Goal: Browse casually

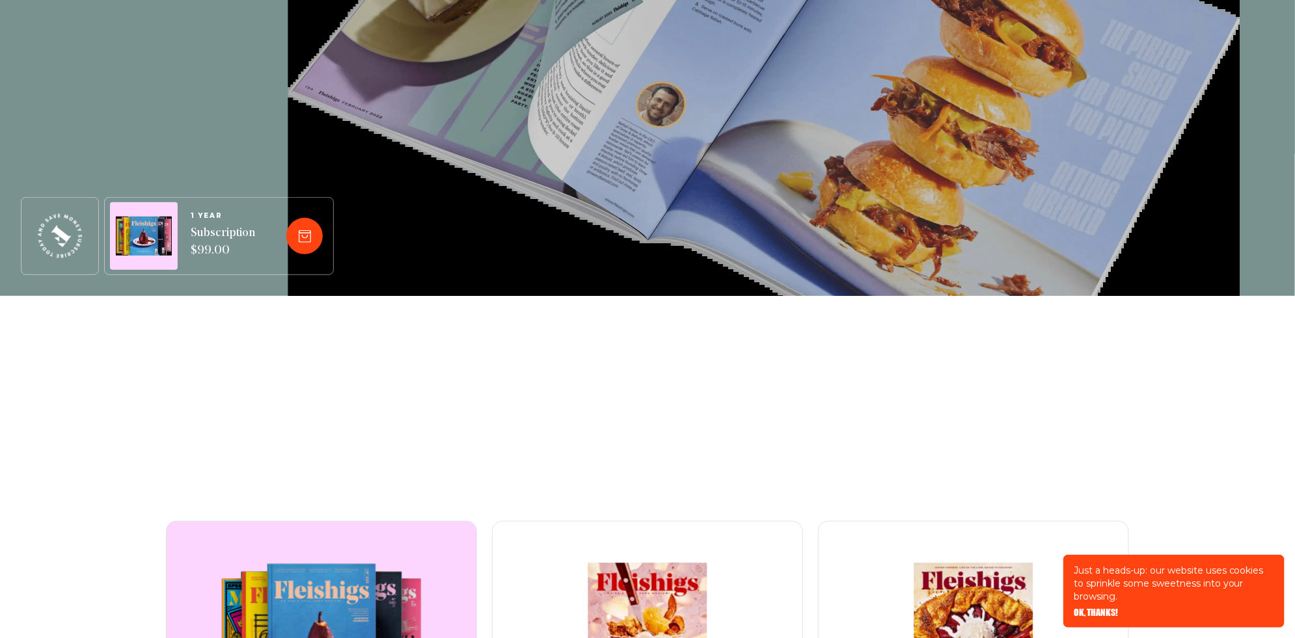
scroll to position [685, 0]
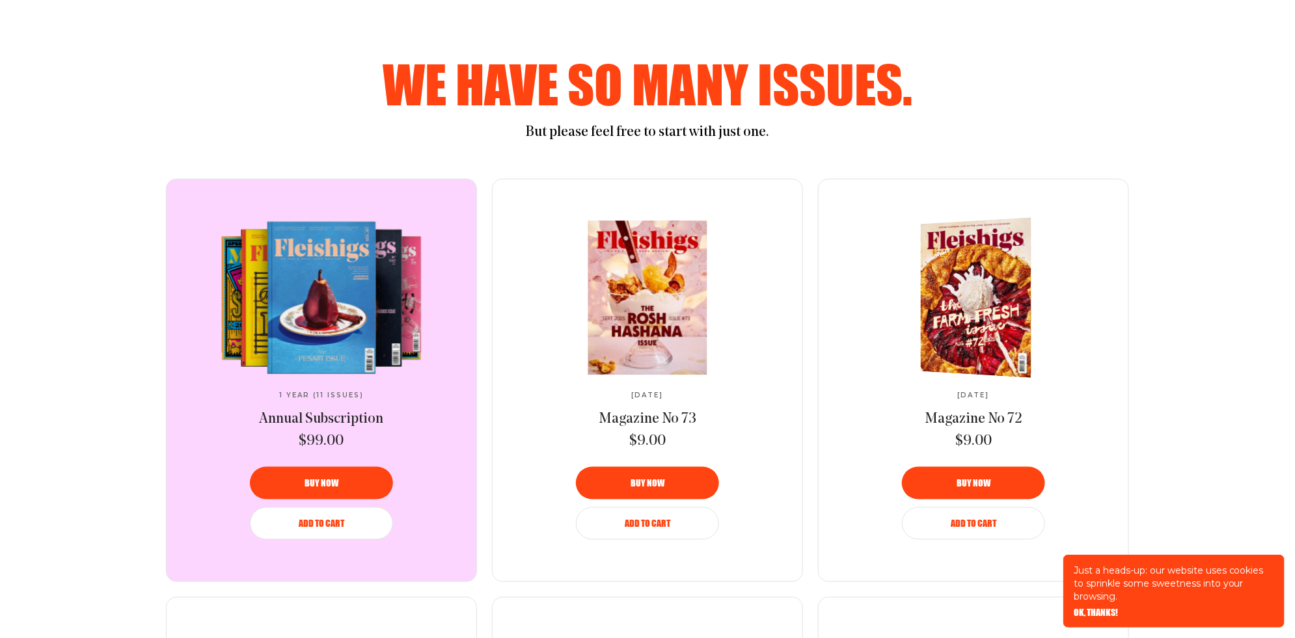
click at [979, 315] on img at bounding box center [981, 298] width 203 height 167
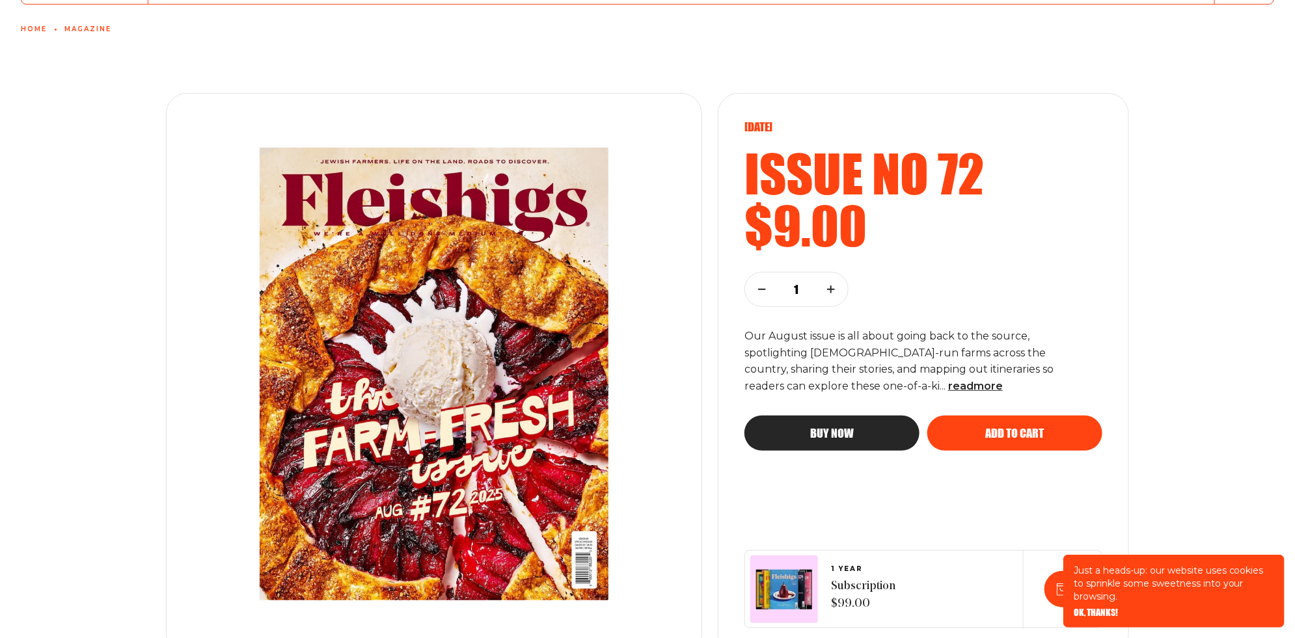
scroll to position [856, 0]
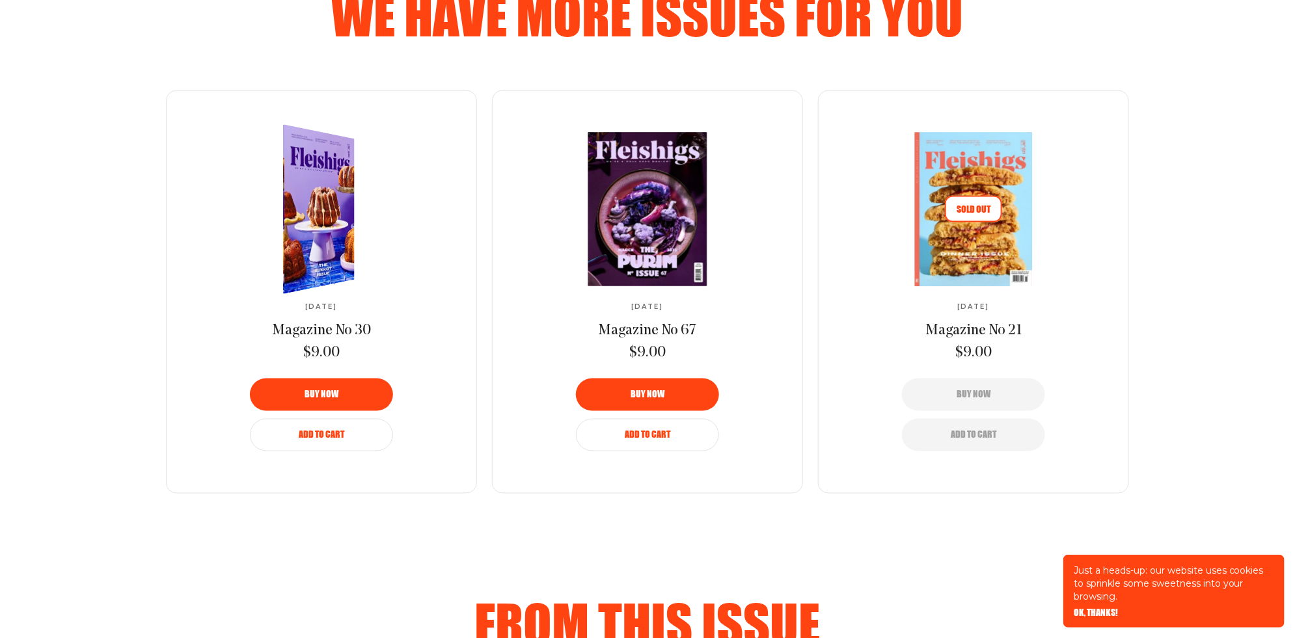
click at [345, 200] on img at bounding box center [311, 209] width 131 height 185
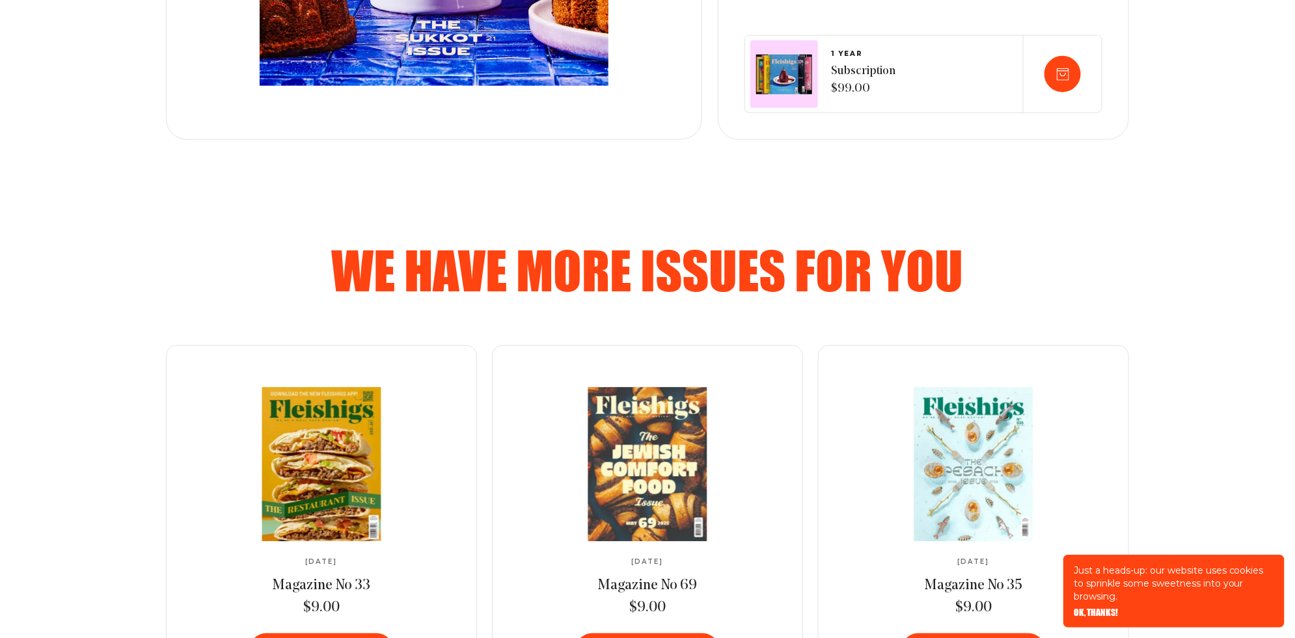
scroll to position [685, 0]
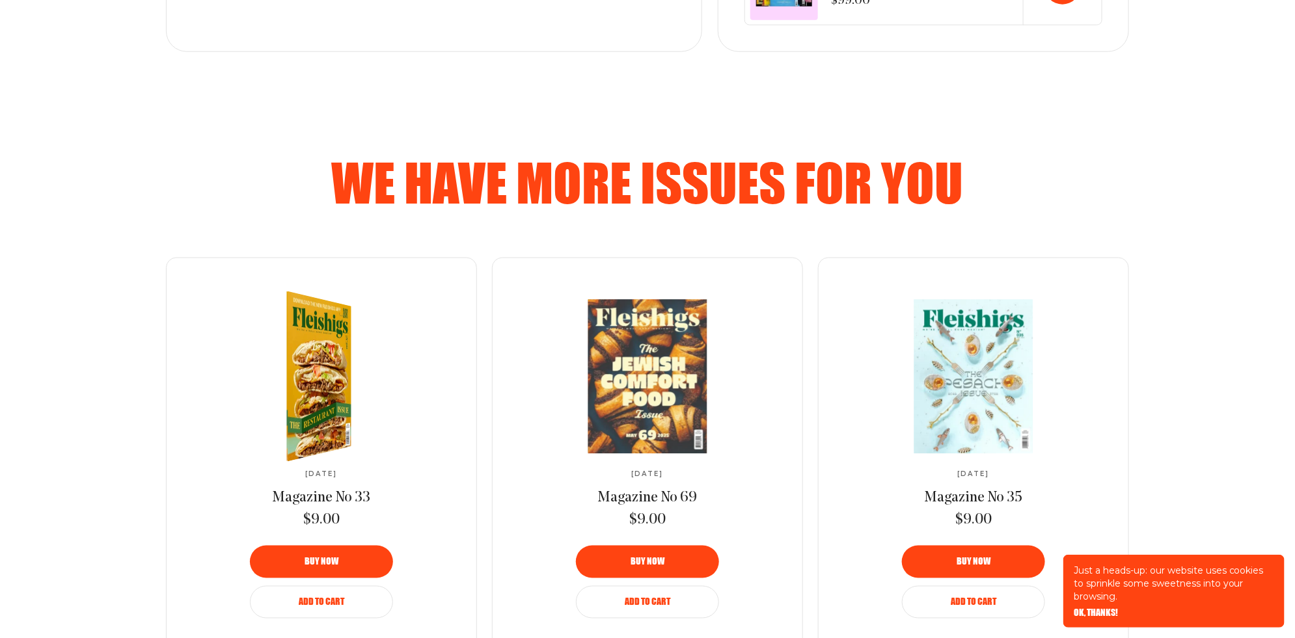
click at [340, 384] on img at bounding box center [311, 377] width 119 height 187
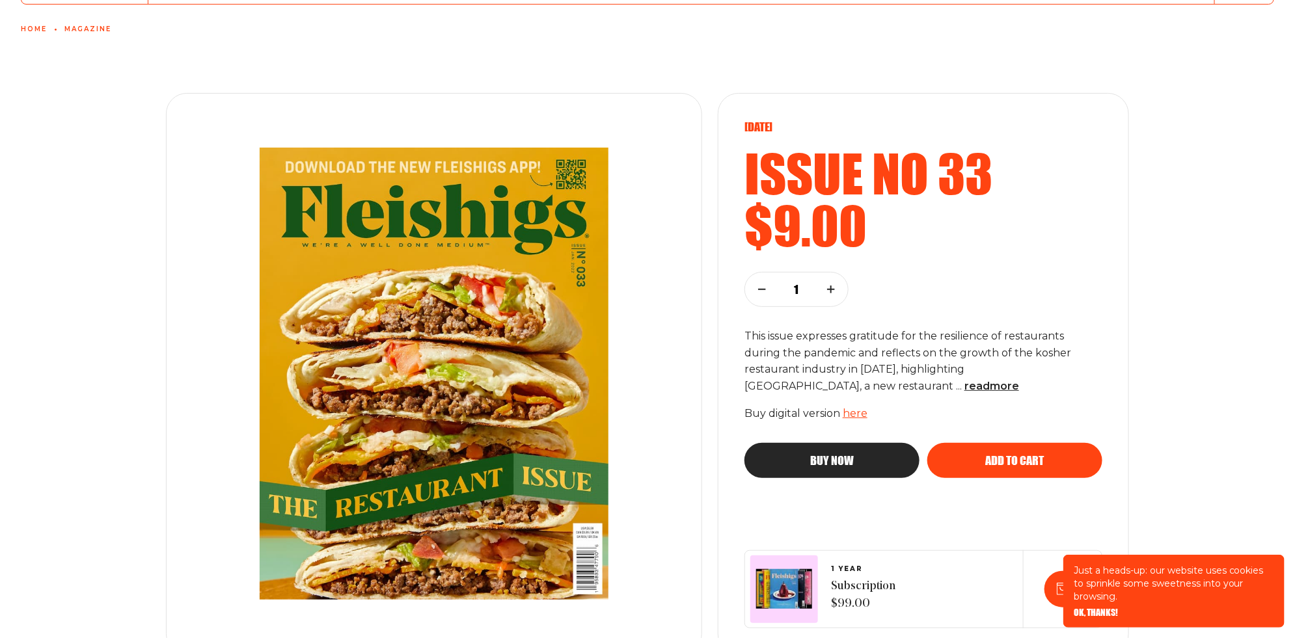
scroll to position [770, 0]
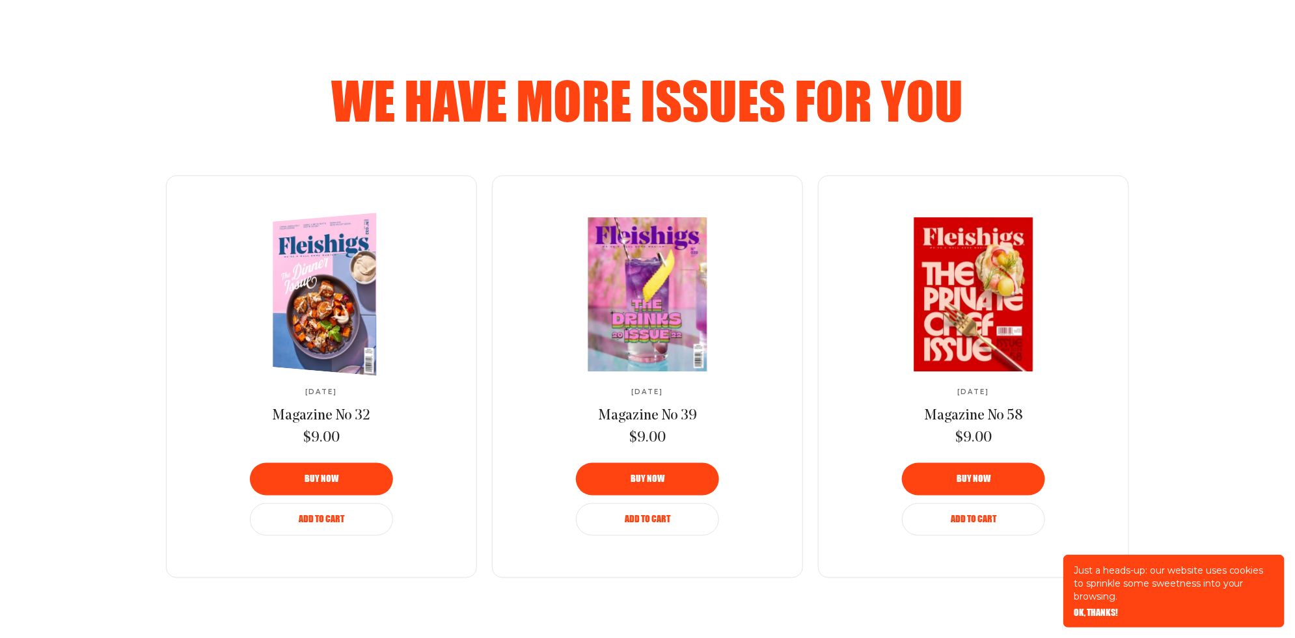
click at [344, 336] on img at bounding box center [331, 295] width 190 height 172
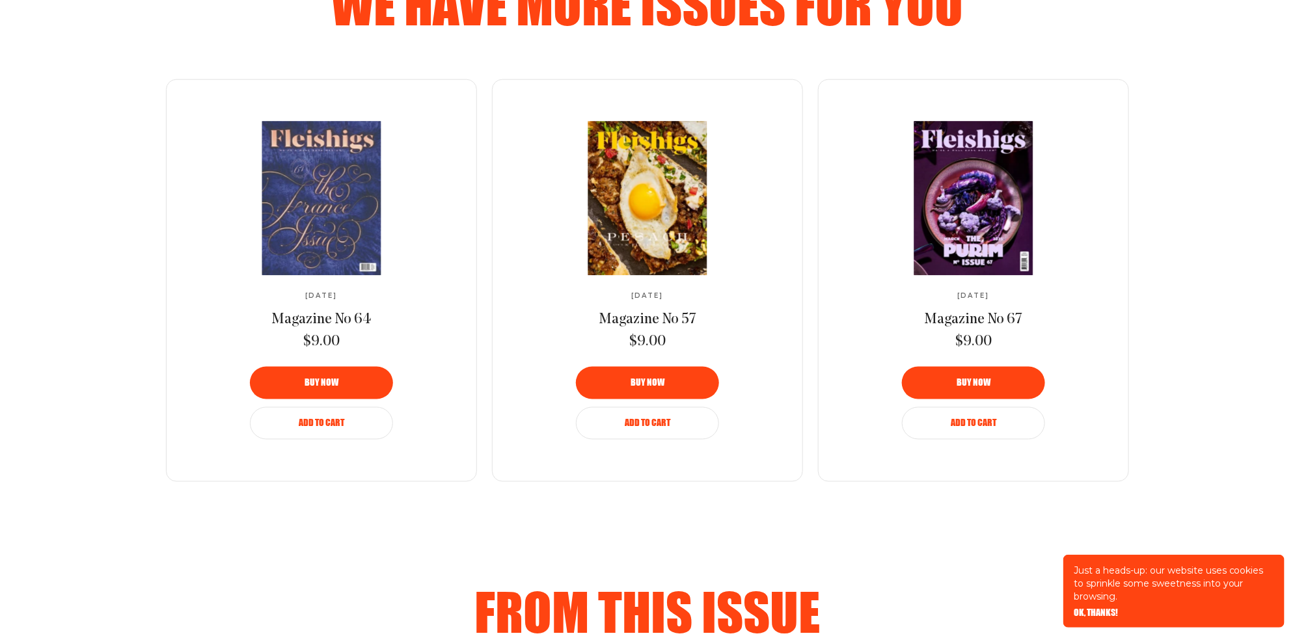
scroll to position [856, 0]
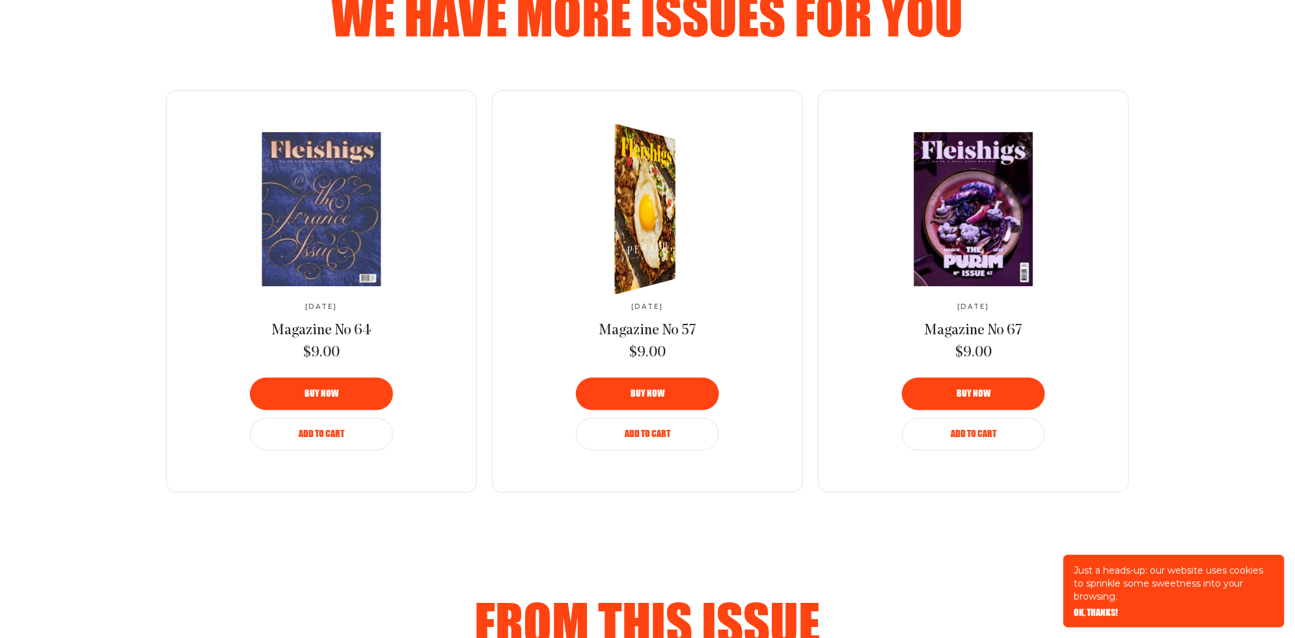
click at [653, 247] on img at bounding box center [638, 209] width 112 height 188
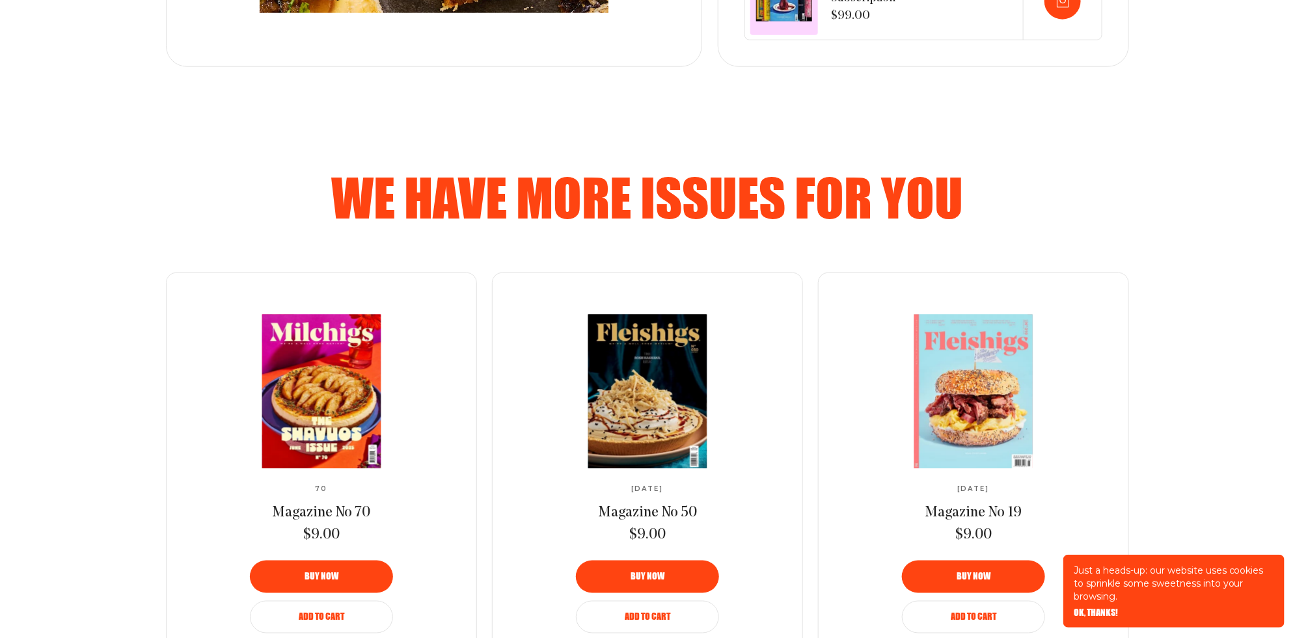
scroll to position [685, 0]
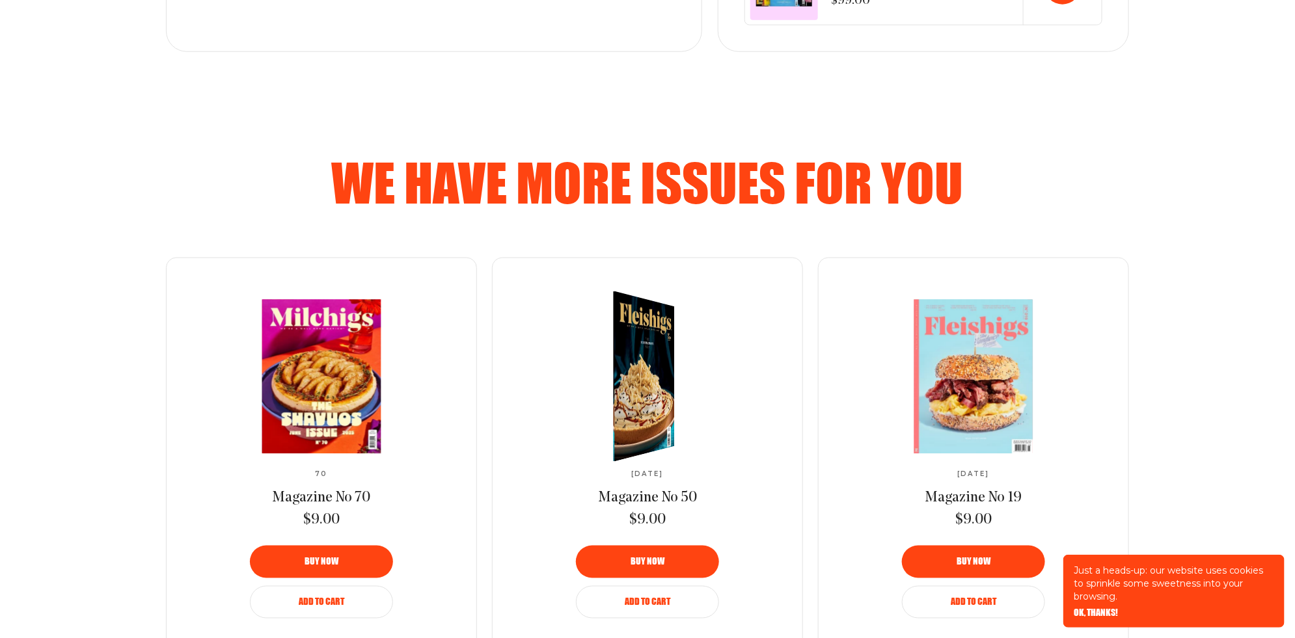
click at [625, 394] on div at bounding box center [637, 376] width 113 height 187
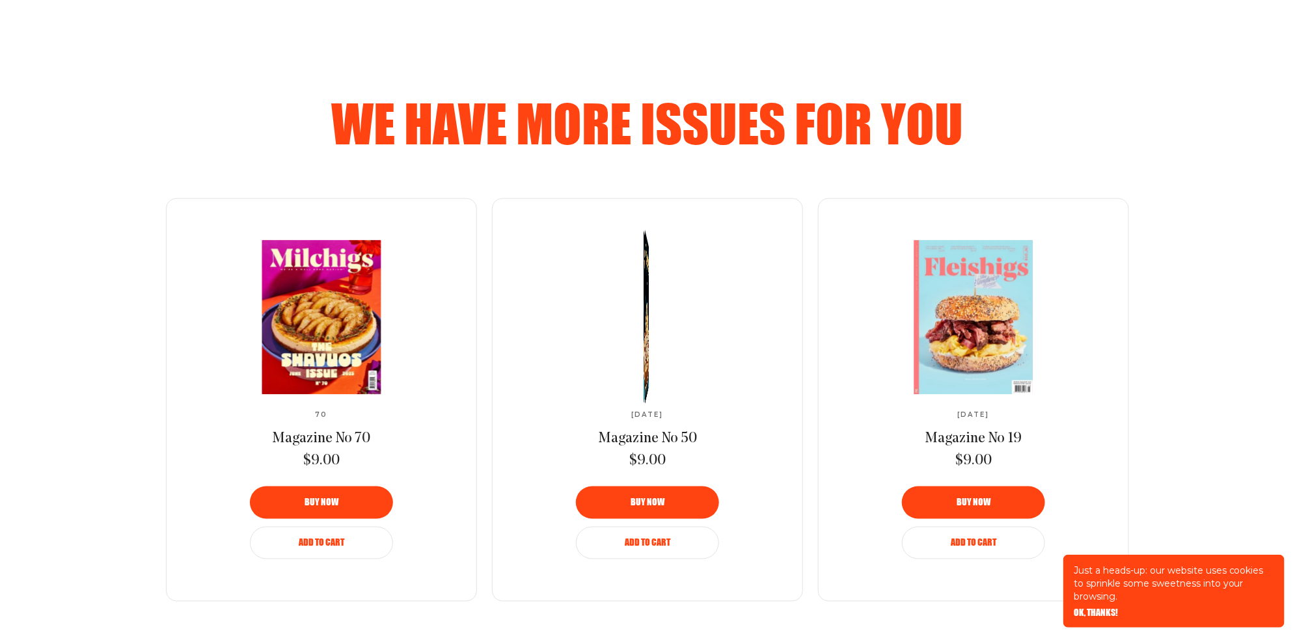
scroll to position [770, 0]
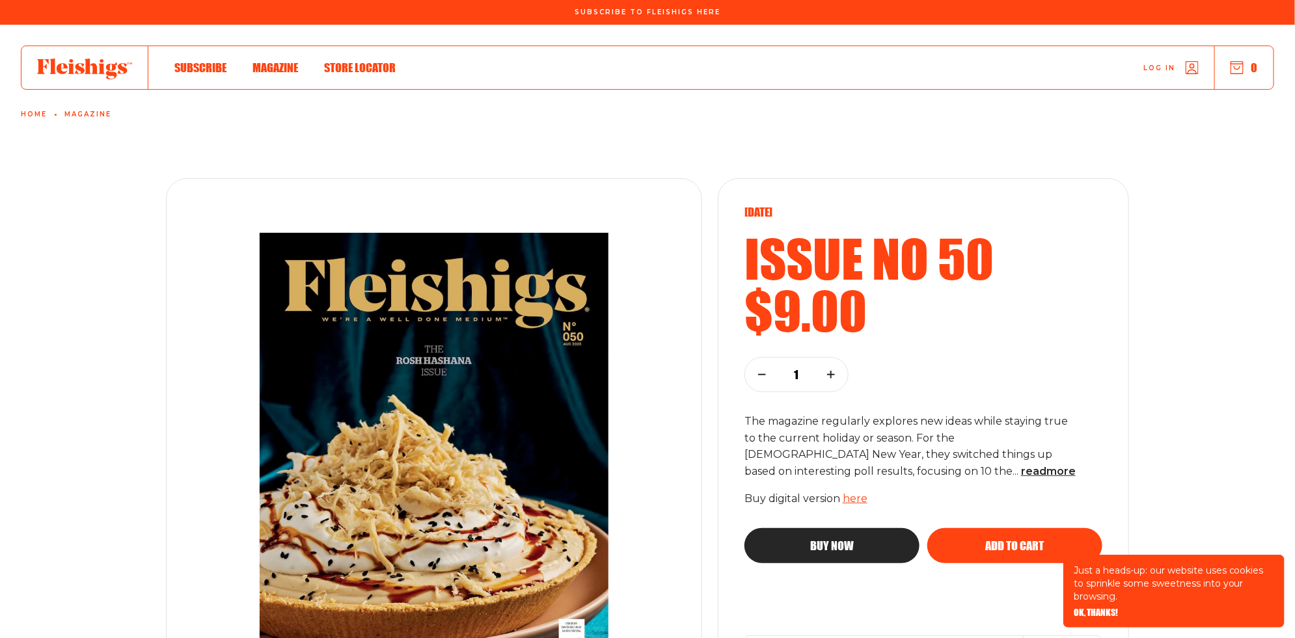
click at [646, 342] on img at bounding box center [434, 459] width 444 height 504
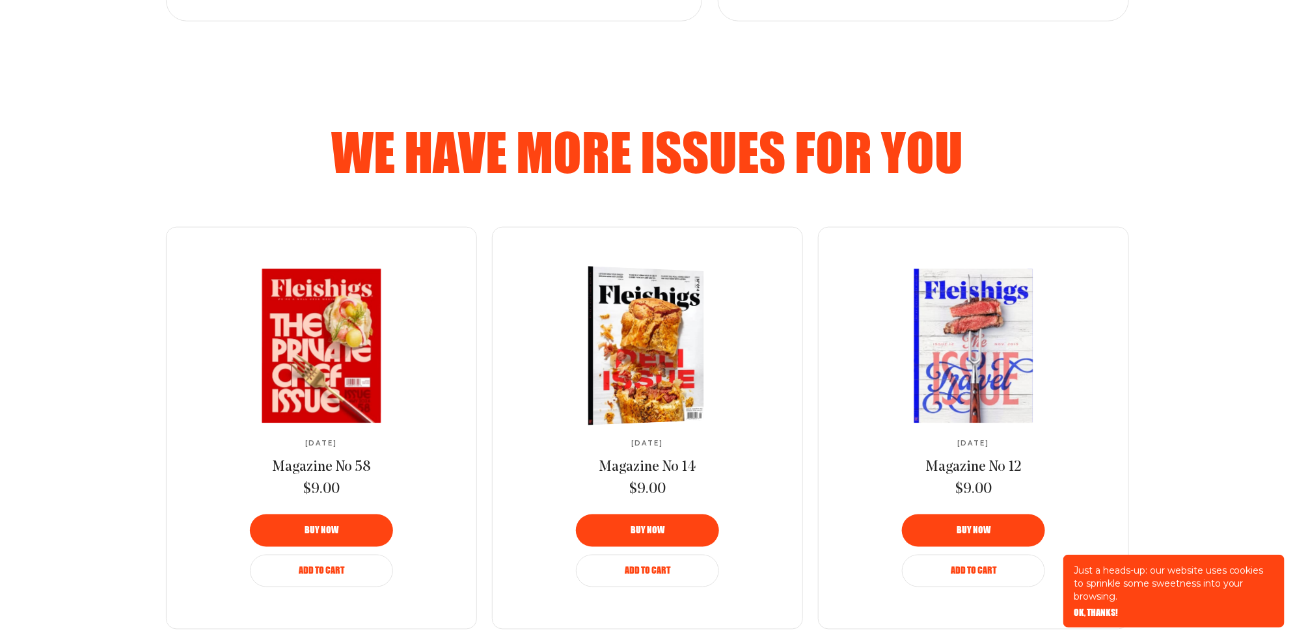
scroll to position [770, 0]
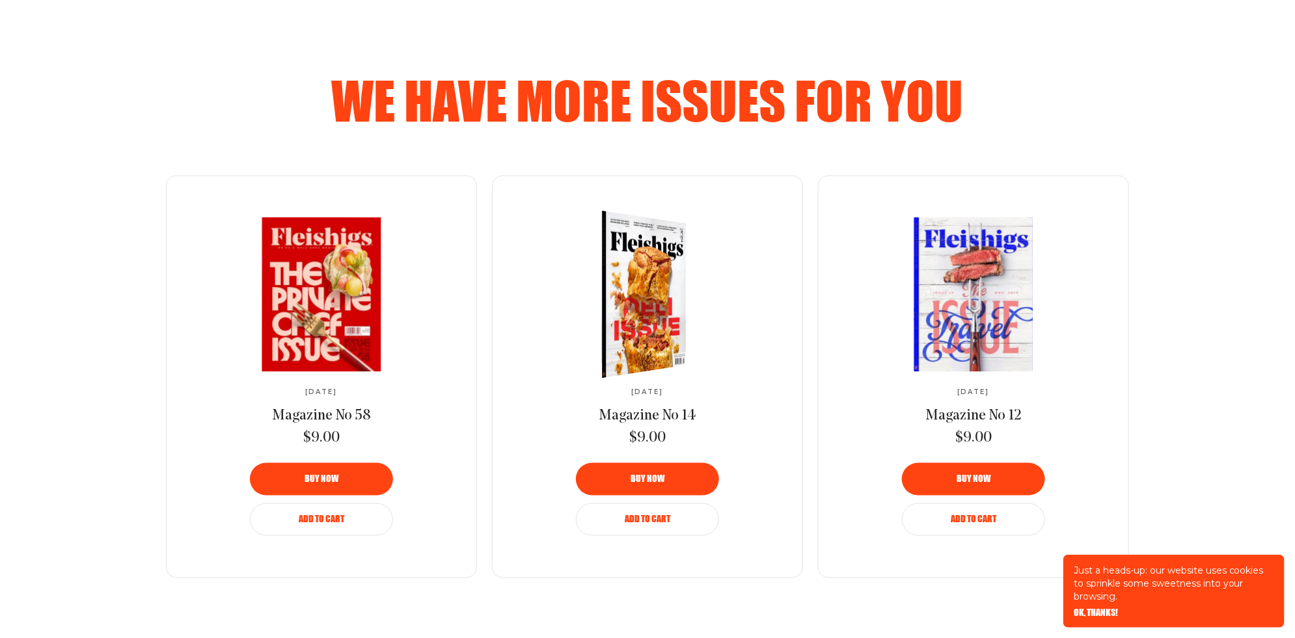
click at [653, 295] on img at bounding box center [636, 294] width 154 height 181
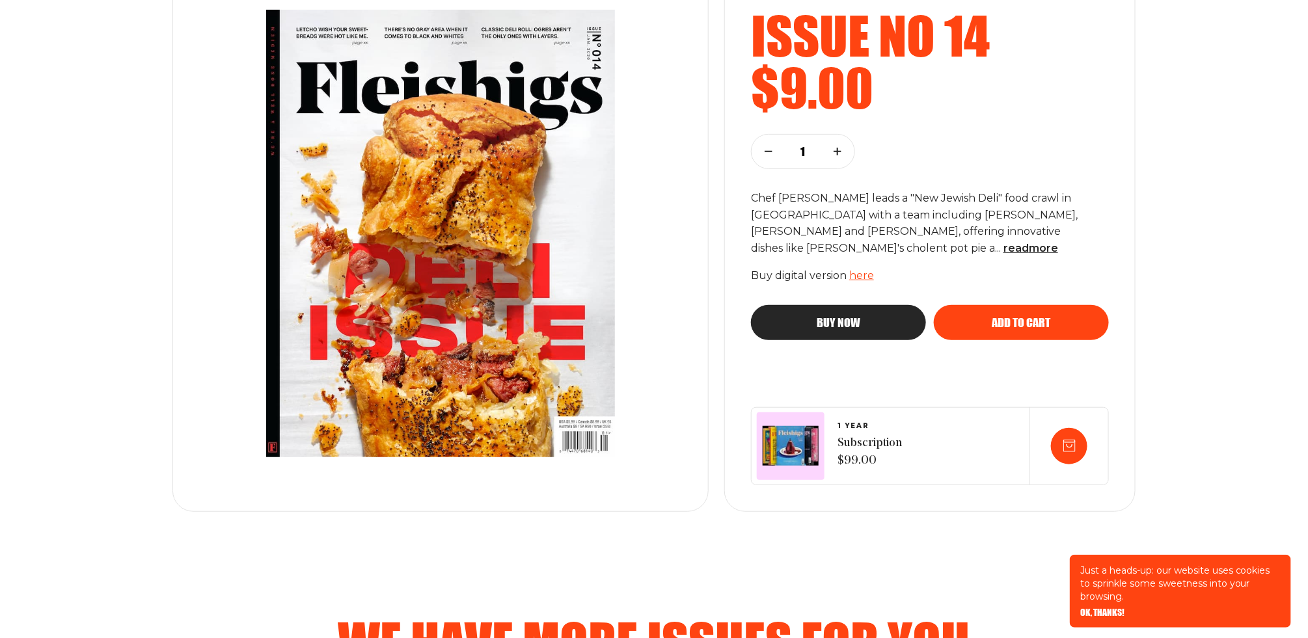
scroll to position [256, 0]
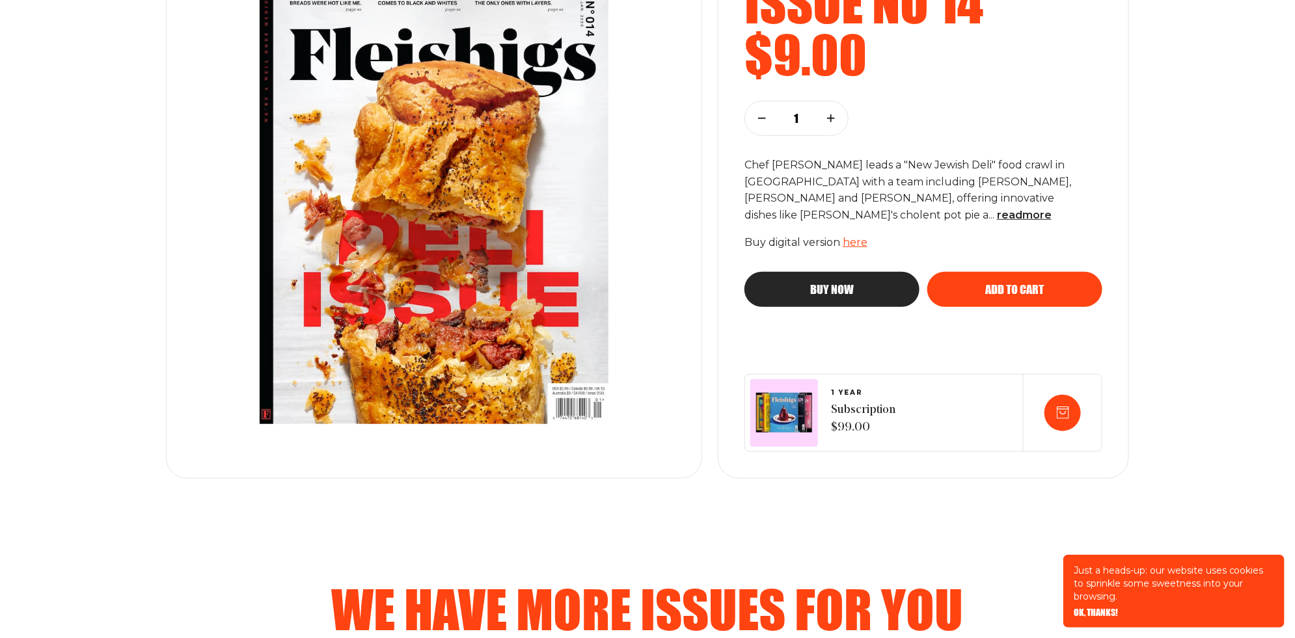
click at [782, 415] on img at bounding box center [784, 413] width 56 height 40
click at [1055, 420] on div at bounding box center [1062, 413] width 36 height 36
